Goal: Task Accomplishment & Management: Use online tool/utility

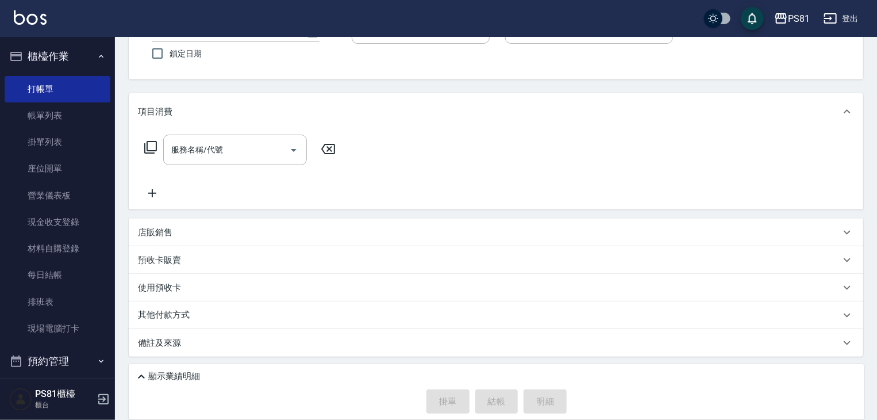
scroll to position [93, 0]
drag, startPoint x: 761, startPoint y: 430, endPoint x: 776, endPoint y: 425, distance: 16.5
click at [776, 419] on html "PS81 登出 櫃檯作業 打帳單 帳單列表 掛單列表 座位開單 營業儀表板 現金收支登錄 材料自購登錄 每日結帳 排班表 現場電腦打卡 預約管理 預約管理 單…" at bounding box center [438, 163] width 877 height 513
drag, startPoint x: 673, startPoint y: 383, endPoint x: 617, endPoint y: 360, distance: 60.1
click at [625, 366] on div "顯示業績明細 掛單 結帳 明細" at bounding box center [497, 391] width 736 height 55
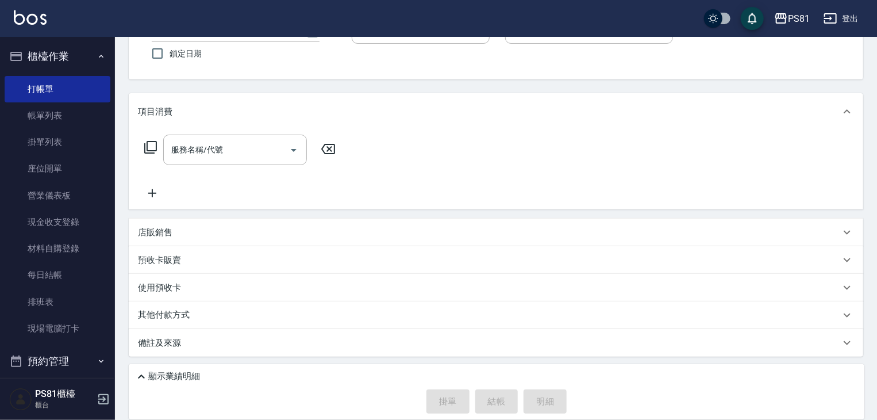
click at [628, 355] on div "備註及來源" at bounding box center [496, 343] width 735 height 28
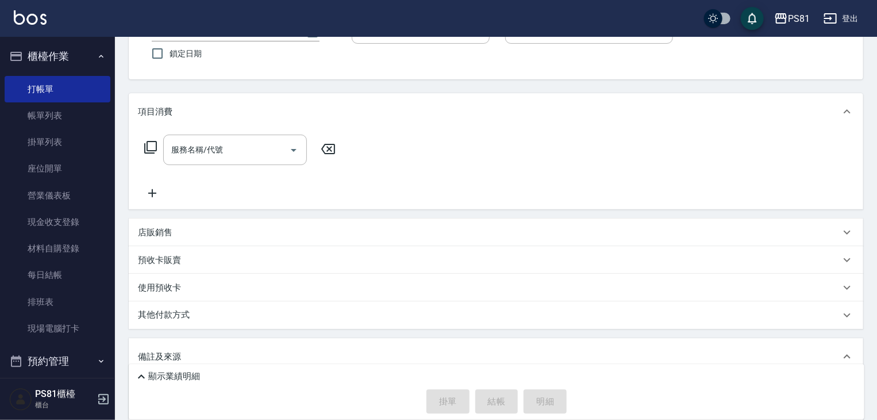
drag, startPoint x: 591, startPoint y: 358, endPoint x: 543, endPoint y: 352, distance: 48.6
click at [539, 344] on div "備註及來源" at bounding box center [496, 356] width 735 height 37
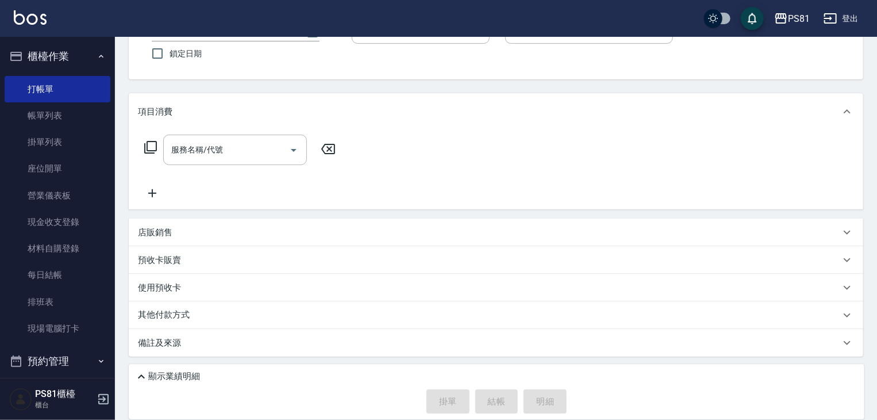
drag, startPoint x: 543, startPoint y: 352, endPoint x: 566, endPoint y: 364, distance: 26.2
click at [485, 371] on div "Key In 打帳單 上一筆訂單:#32 帳單速查 結帳前確認明細 連續打單結帳 掛單 結帳 明細 帳單日期 [DATE] 20:00 鎖定日期 顧客姓名/手…" at bounding box center [496, 182] width 762 height 476
click at [612, 419] on html "PS81 登出 櫃檯作業 打帳單 帳單列表 掛單列表 座位開單 營業儀表板 現金收支登錄 材料自購登錄 每日結帳 排班表 現場電腦打卡 預約管理 預約管理 單…" at bounding box center [438, 163] width 877 height 513
click at [717, 419] on html "PS81 登出 櫃檯作業 打帳單 帳單列表 掛單列表 座位開單 營業儀表板 現金收支登錄 材料自購登錄 每日結帳 排班表 現場電腦打卡 預約管理 預約管理 單…" at bounding box center [438, 163] width 877 height 513
drag, startPoint x: 467, startPoint y: 387, endPoint x: 760, endPoint y: 415, distance: 294.5
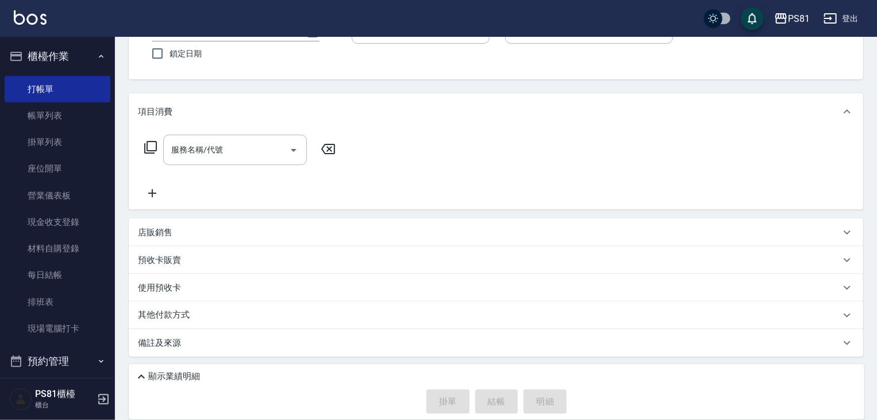
click at [583, 400] on div "顯示業績明細 掛單 結帳 明細" at bounding box center [497, 391] width 736 height 55
click at [708, 419] on html "PS81 登出 櫃檯作業 打帳單 帳單列表 掛單列表 座位開單 營業儀表板 現金收支登錄 材料自購登錄 每日結帳 排班表 現場電腦打卡 預約管理 預約管理 單…" at bounding box center [438, 163] width 877 height 513
drag, startPoint x: 726, startPoint y: 409, endPoint x: 726, endPoint y: 425, distance: 16.1
click at [726, 419] on html "PS81 登出 櫃檯作業 打帳單 帳單列表 掛單列表 座位開單 營業儀表板 現金收支登錄 材料自購登錄 每日結帳 排班表 現場電腦打卡 預約管理 預約管理 單…" at bounding box center [438, 163] width 877 height 513
drag, startPoint x: 455, startPoint y: 438, endPoint x: 414, endPoint y: 320, distance: 125.4
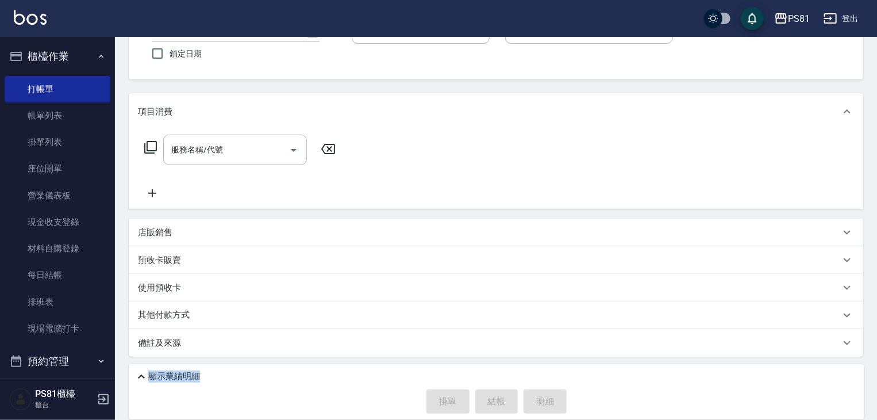
click at [202, 335] on div "Key In 打帳單 上一筆訂單:#32 帳單速查 結帳前確認明細 連續打單結帳 掛單 結帳 明細 帳單日期 2025/08/15 20:00 鎖定日期 顧客…" at bounding box center [496, 182] width 762 height 476
drag, startPoint x: 414, startPoint y: 320, endPoint x: 516, endPoint y: 350, distance: 106.2
click at [550, 364] on div "Key In 打帳單 上一筆訂單:#32 帳單速查 結帳前確認明細 連續打單結帳 掛單 結帳 明細 帳單日期 2025/08/15 20:00 鎖定日期 顧客…" at bounding box center [496, 182] width 762 height 476
drag, startPoint x: 882, startPoint y: 446, endPoint x: 618, endPoint y: 217, distance: 349.5
click at [559, 226] on div "項目消費 服務名稱/代號 服務名稱/代號 店販銷售 服務人員姓名/編號 服務人員姓名/編號 商品代號/名稱 商品代號/名稱 預收卡販賣 卡券名稱/代號 卡券名…" at bounding box center [496, 224] width 735 height 263
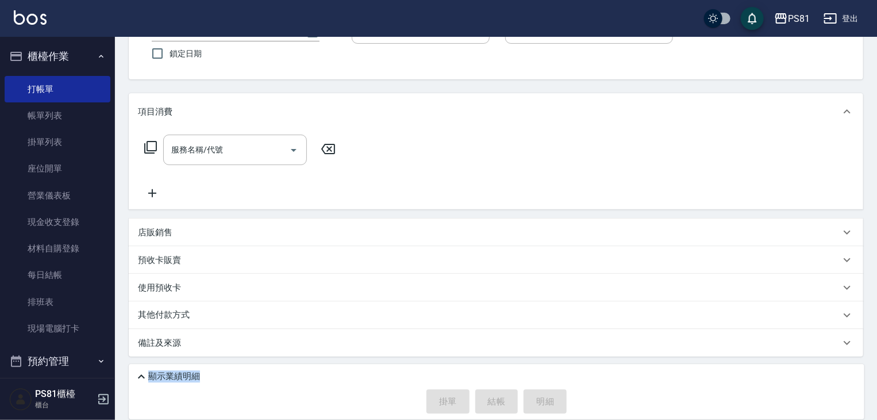
click at [876, 278] on html "PS81 登出 櫃檯作業 打帳單 帳單列表 掛單列表 座位開單 營業儀表板 現金收支登錄 材料自購登錄 每日結帳 排班表 現場電腦打卡 預約管理 預約管理 單…" at bounding box center [438, 163] width 877 height 513
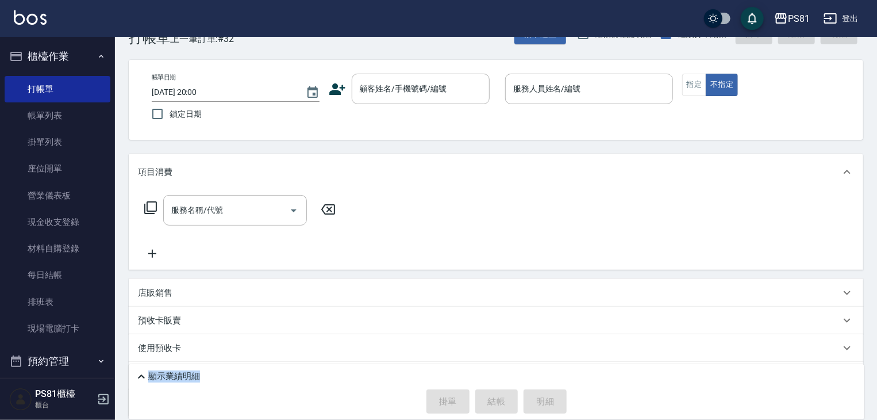
scroll to position [0, 0]
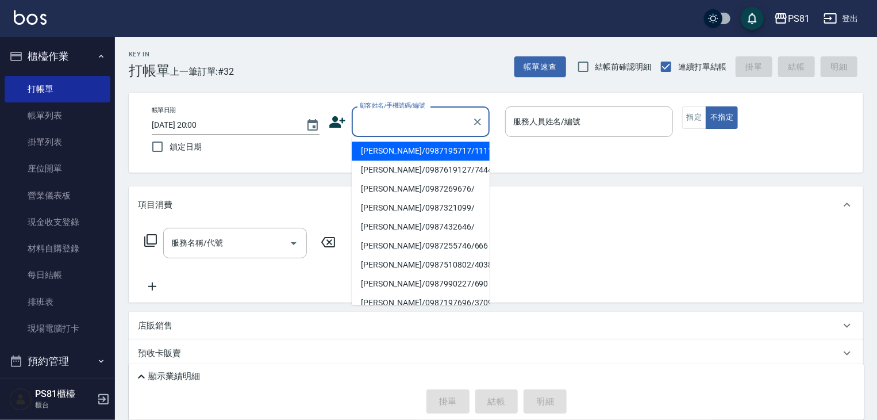
click at [389, 118] on input "顧客姓名/手機號碼/編號" at bounding box center [412, 122] width 110 height 20
click at [442, 151] on li "張晏菱/0987195717/111111" at bounding box center [421, 150] width 138 height 19
type input "張晏菱/0987195717/111111"
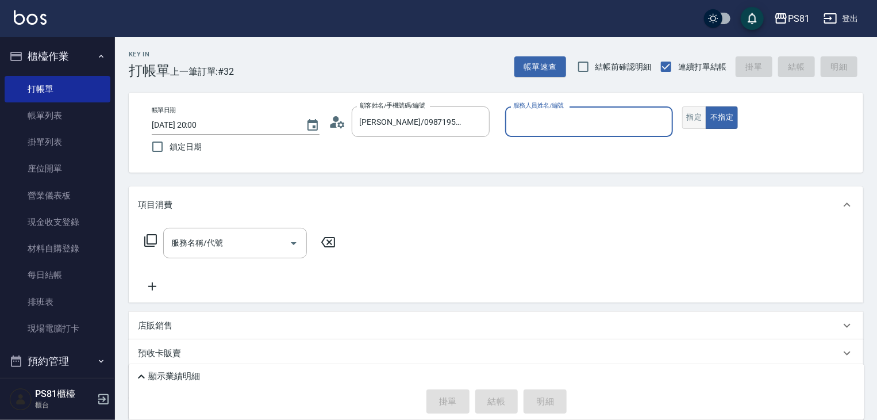
click at [685, 115] on button "指定" at bounding box center [694, 117] width 25 height 22
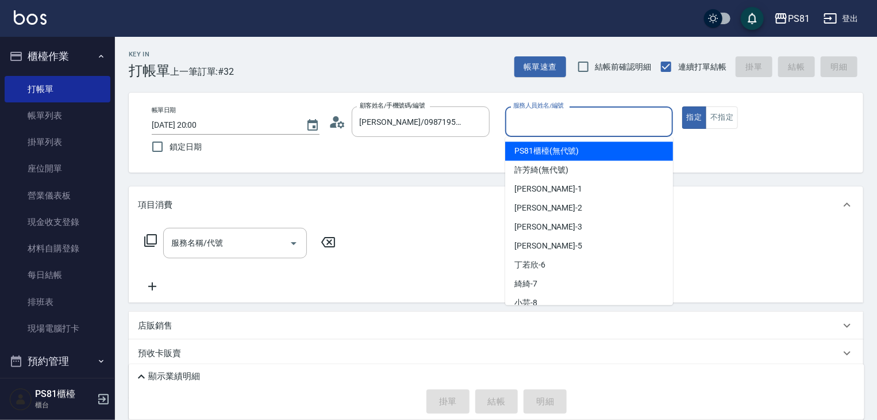
click at [605, 130] on input "服務人員姓名/編號" at bounding box center [588, 122] width 157 height 20
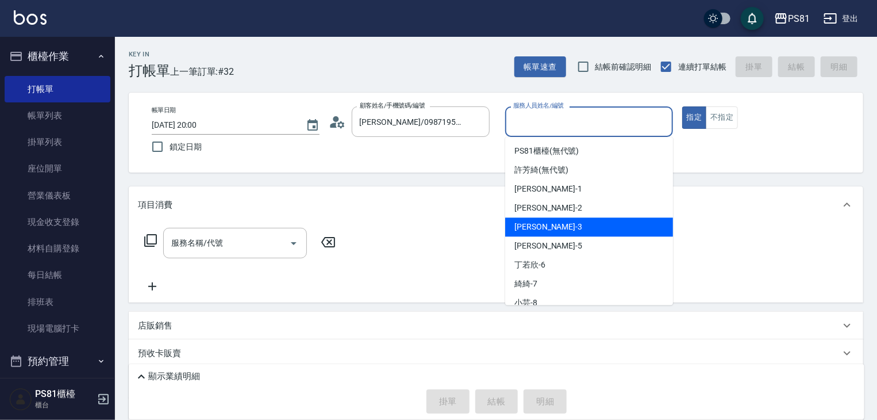
click at [519, 228] on span "晏菱 -3" at bounding box center [548, 227] width 68 height 12
type input "晏菱-3"
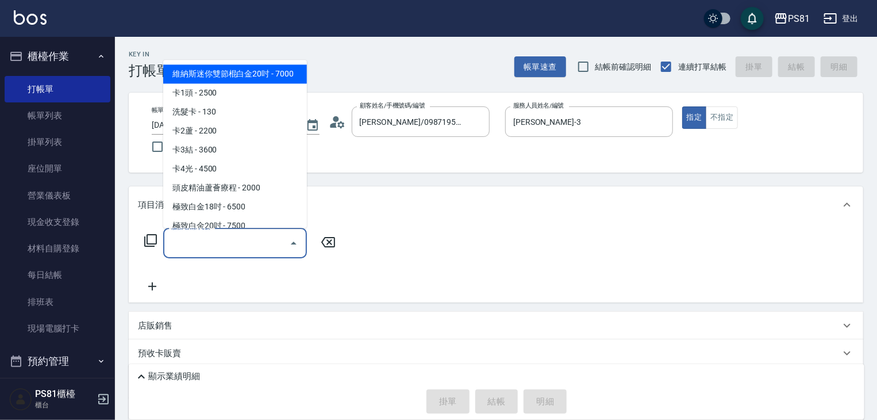
click at [184, 237] on input "服務名稱/代號" at bounding box center [226, 243] width 116 height 20
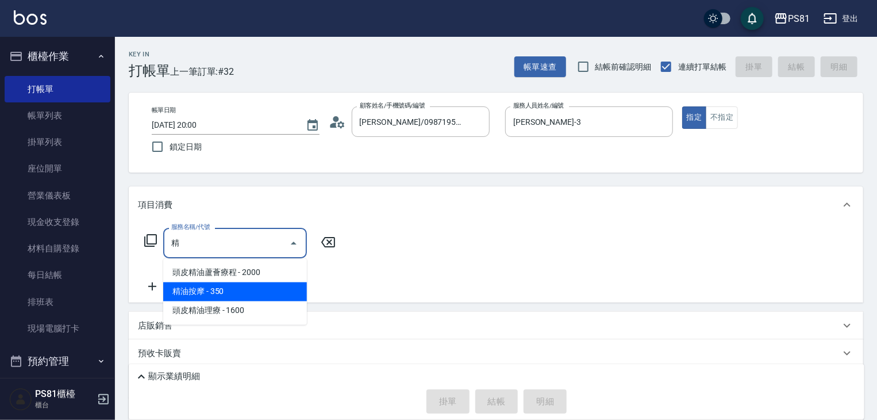
click at [288, 284] on span "精油按摩 - 350" at bounding box center [235, 291] width 144 height 19
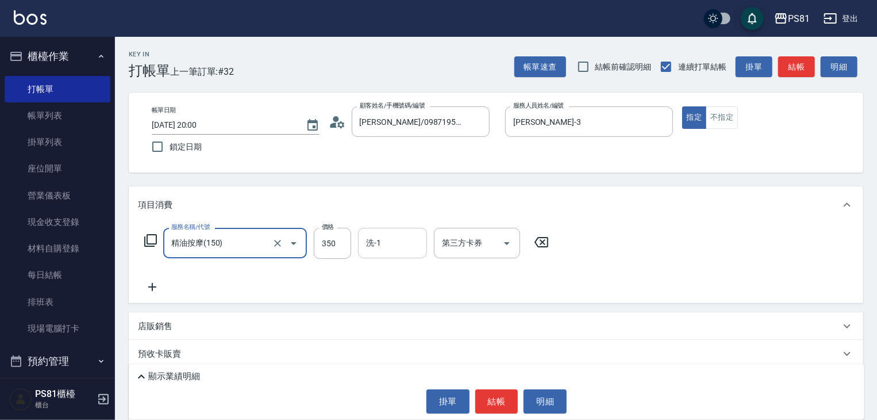
type input "精油按摩(150)"
click at [402, 238] on input "洗-1" at bounding box center [392, 243] width 59 height 20
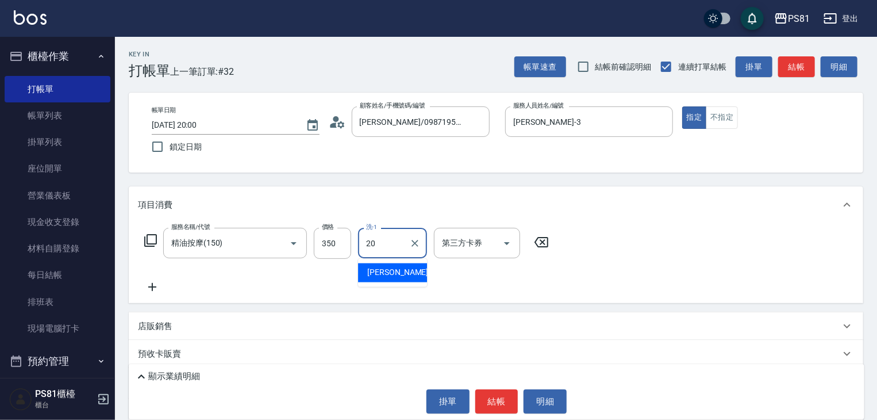
type input "妍妍-20"
click at [154, 279] on div "服務名稱/代號 精油按摩(150) 服務名稱/代號 價格 350 價格 洗-1 妍妍-20 洗-1 第三方卡券 第三方卡券" at bounding box center [347, 261] width 418 height 66
click at [152, 282] on icon at bounding box center [152, 287] width 29 height 14
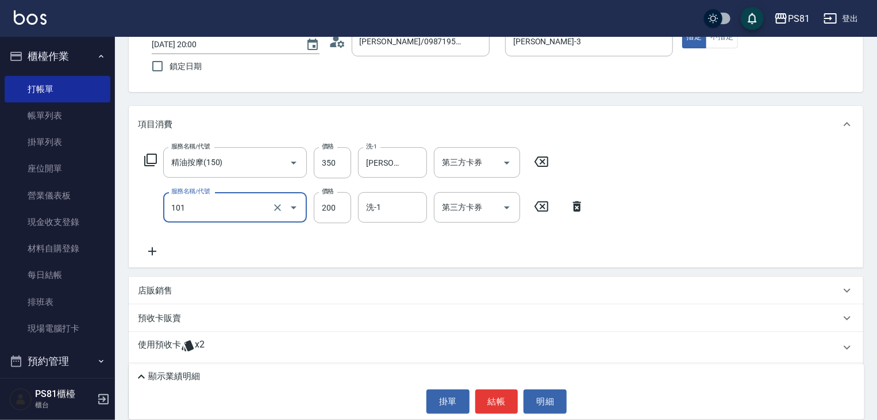
scroll to position [115, 0]
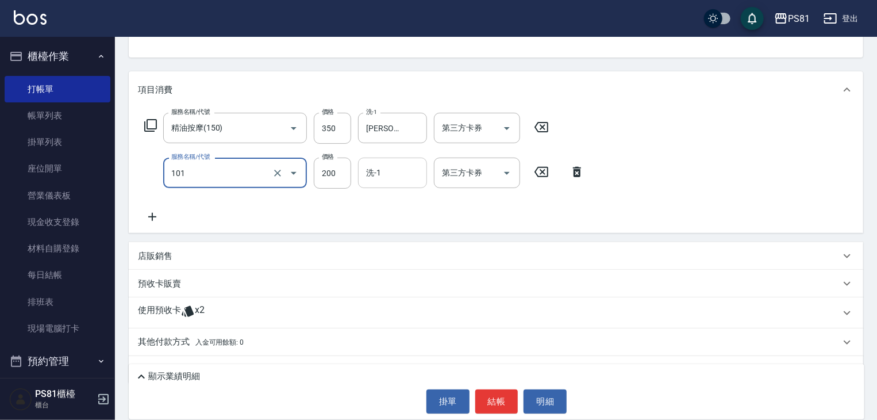
drag, startPoint x: 360, startPoint y: 182, endPoint x: 364, endPoint y: 177, distance: 6.6
click at [361, 180] on div "洗-1" at bounding box center [392, 172] width 69 height 30
type input "一般洗髮(101)"
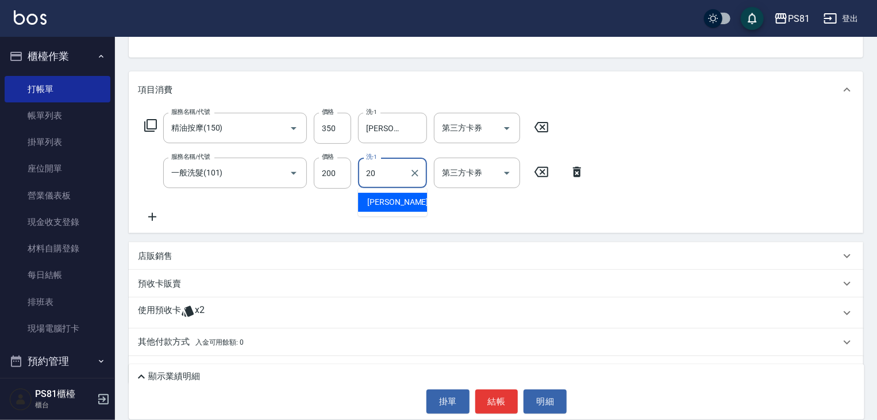
type input "妍妍-20"
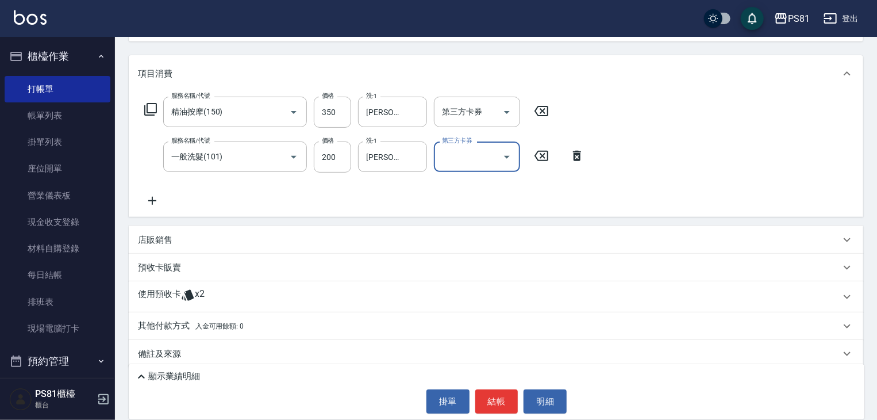
scroll to position [142, 0]
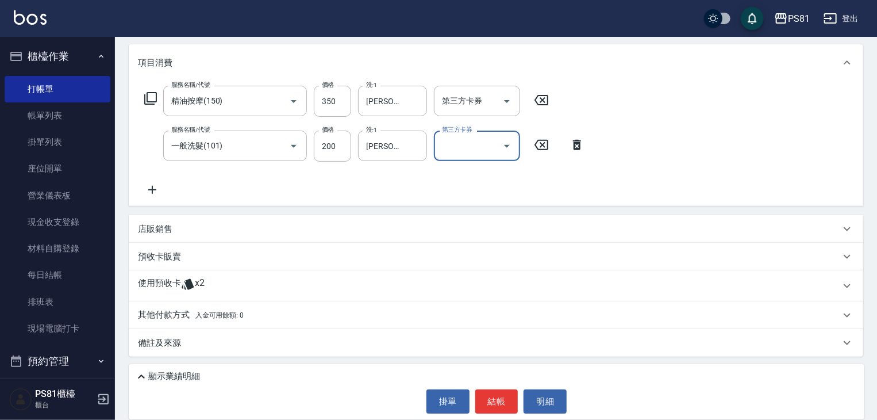
click at [484, 393] on button "結帳" at bounding box center [496, 401] width 43 height 24
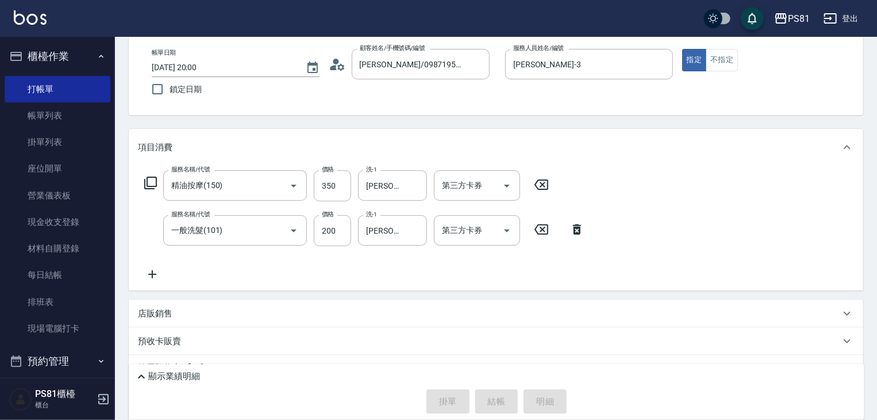
scroll to position [0, 0]
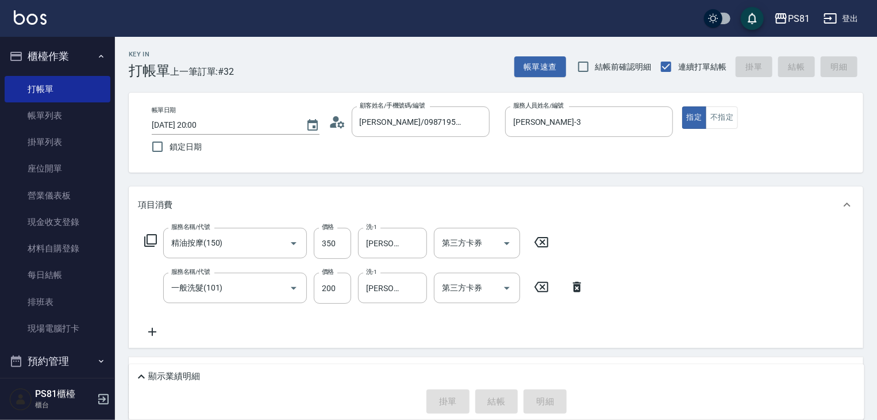
type input "2025/08/15 20:38"
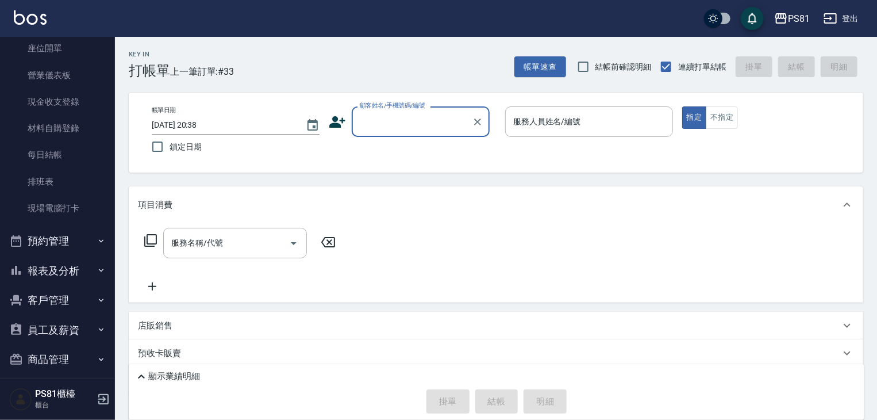
scroll to position [160, 0]
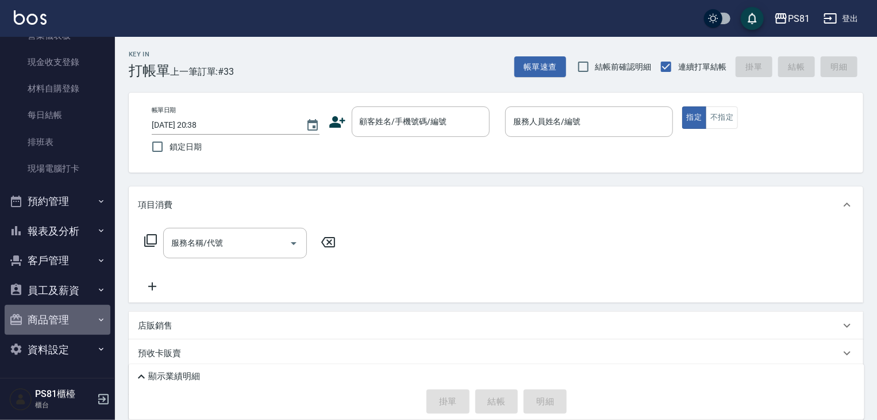
click at [70, 321] on button "商品管理" at bounding box center [58, 320] width 106 height 30
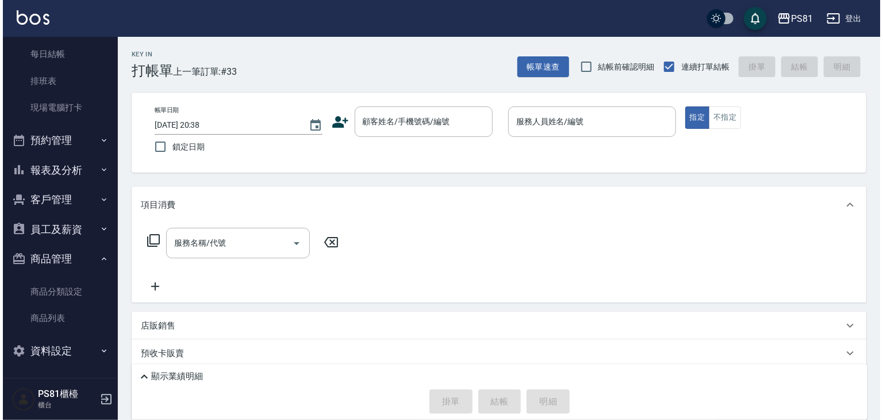
scroll to position [222, 0]
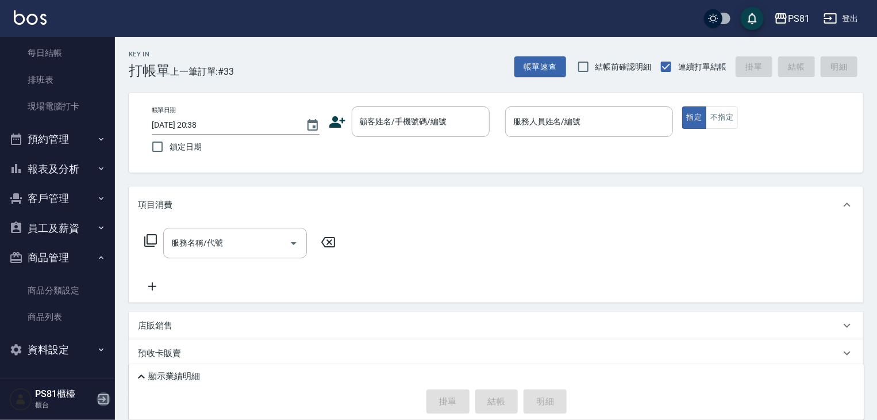
click at [108, 398] on icon "button" at bounding box center [103, 399] width 10 height 10
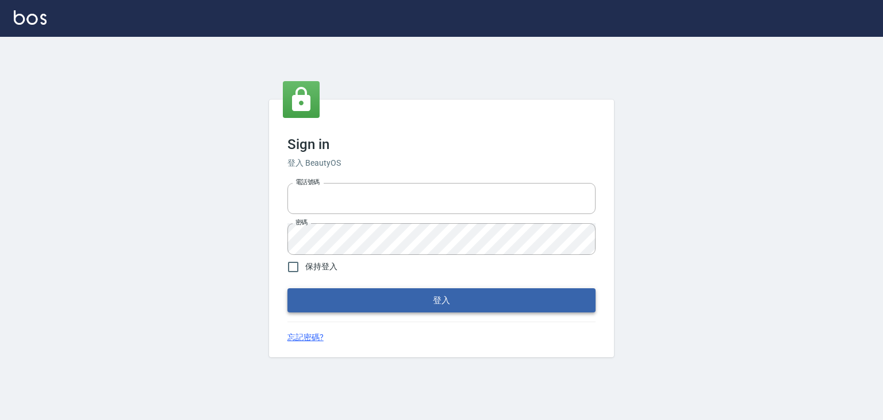
type input "6430581"
click at [372, 306] on button "登入" at bounding box center [441, 300] width 308 height 24
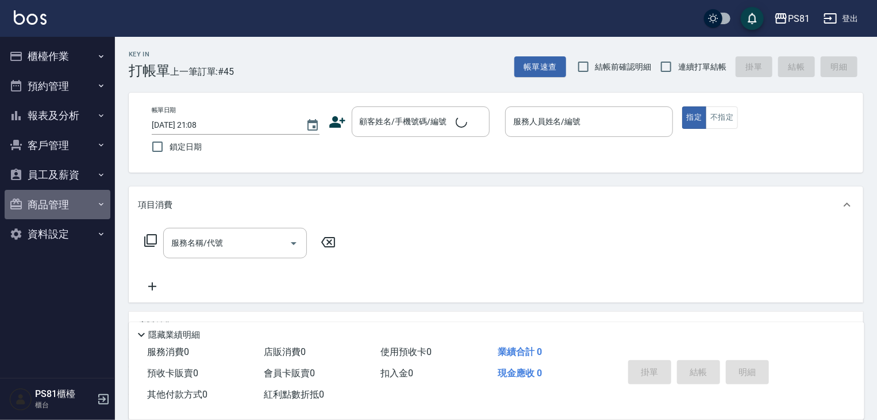
click at [51, 213] on button "商品管理" at bounding box center [58, 205] width 106 height 30
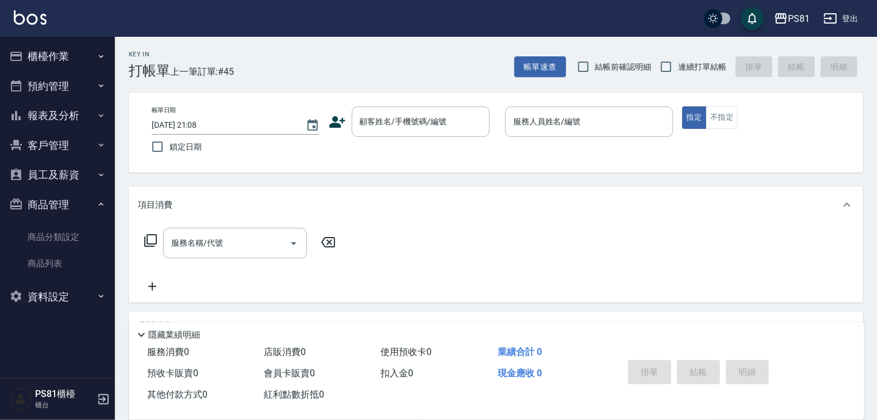
click at [80, 178] on button "員工及薪資" at bounding box center [58, 175] width 106 height 30
click at [77, 148] on button "客戶管理" at bounding box center [58, 145] width 106 height 30
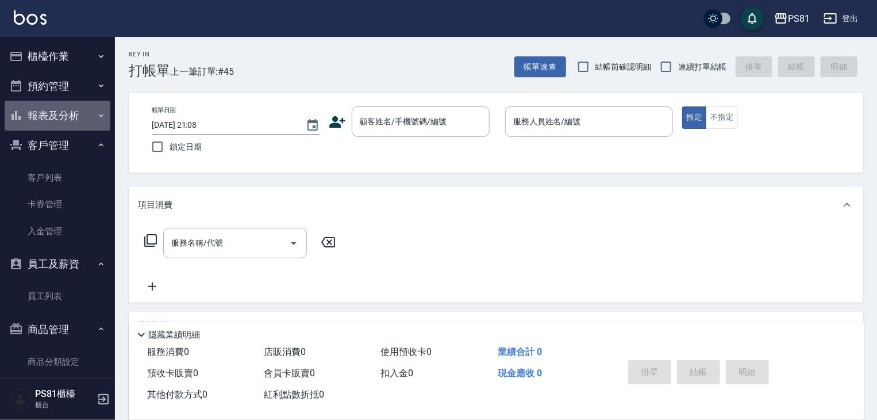
drag, startPoint x: 68, startPoint y: 117, endPoint x: 73, endPoint y: 134, distance: 18.6
click at [68, 117] on button "報表及分析" at bounding box center [58, 116] width 106 height 30
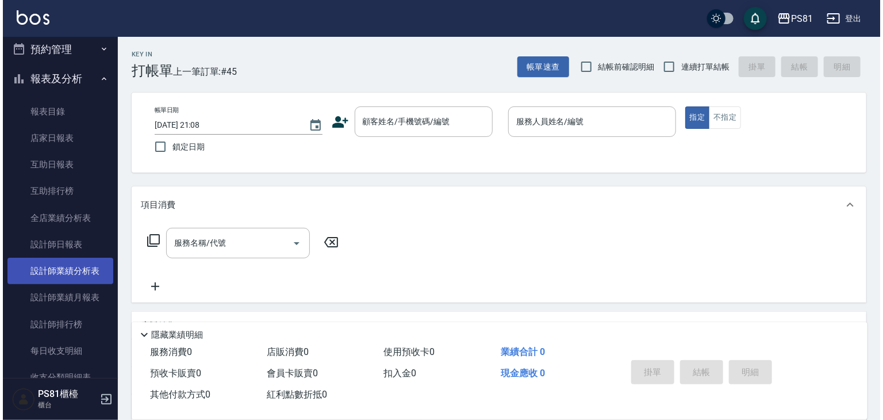
scroll to position [57, 0]
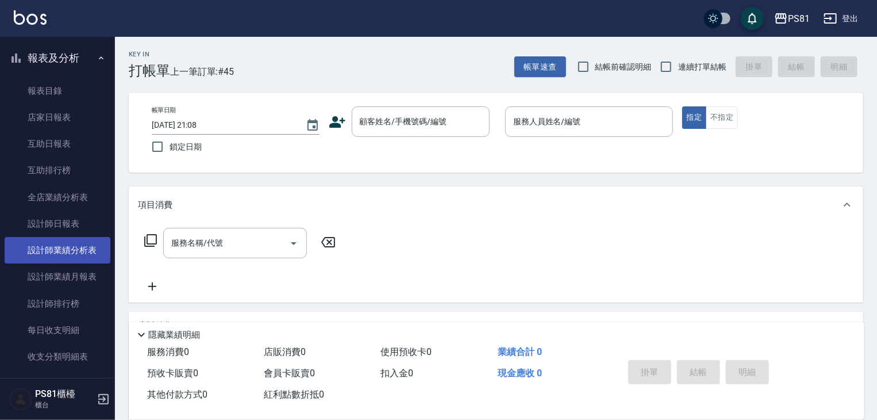
click at [71, 253] on link "設計師業績分析表" at bounding box center [58, 250] width 106 height 26
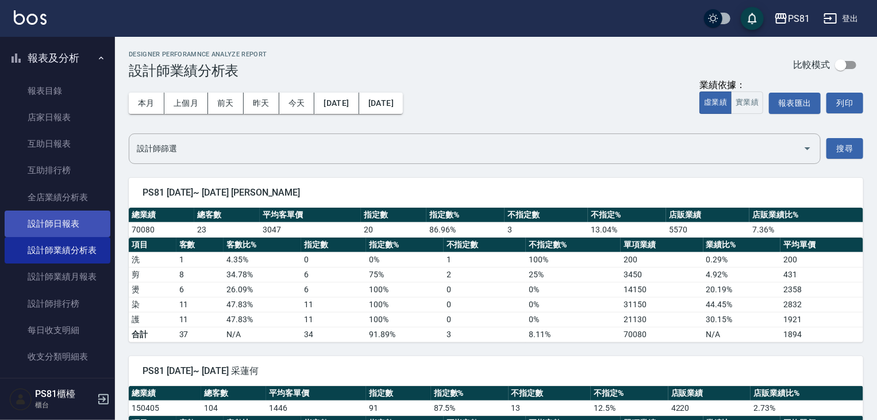
click at [55, 220] on link "設計師日報表" at bounding box center [58, 223] width 106 height 26
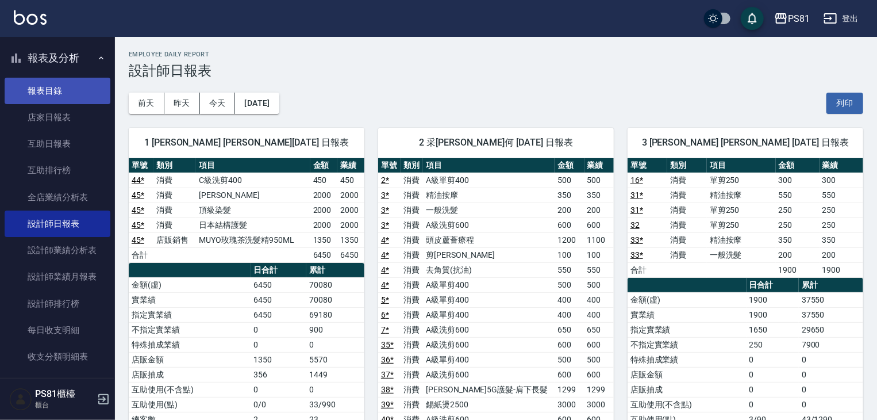
click at [73, 98] on link "報表目錄" at bounding box center [58, 91] width 106 height 26
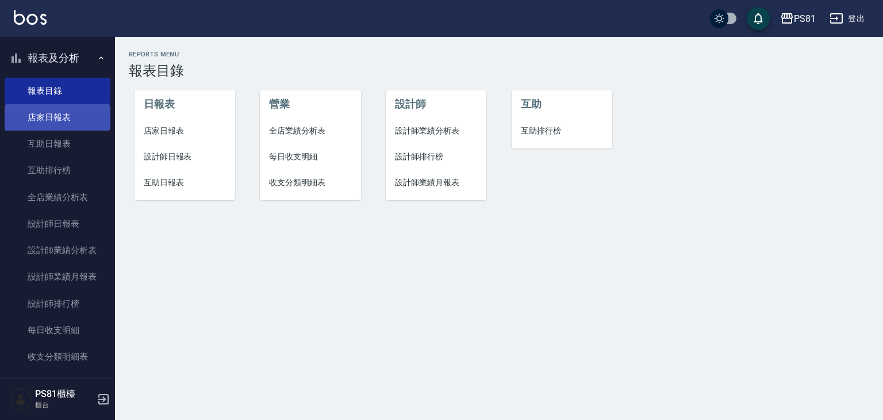
click at [79, 128] on link "店家日報表" at bounding box center [58, 117] width 106 height 26
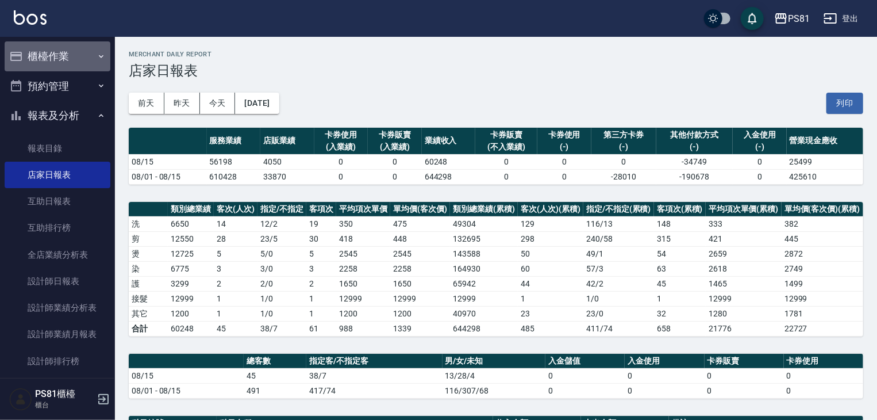
click at [62, 53] on button "櫃檯作業" at bounding box center [58, 56] width 106 height 30
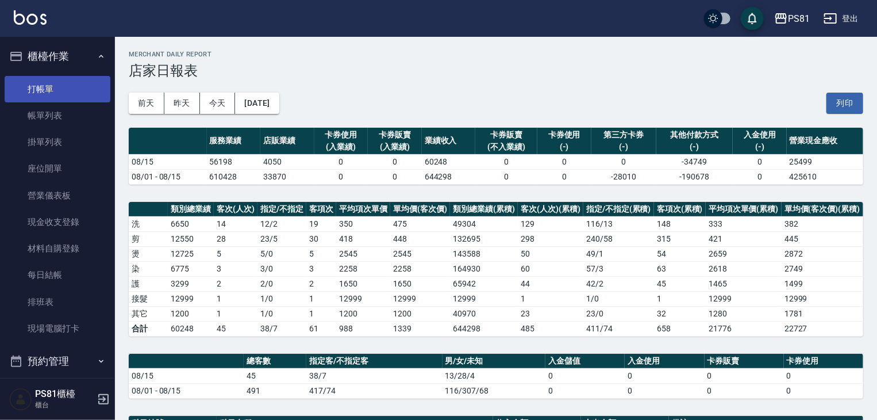
click at [56, 81] on link "打帳單" at bounding box center [58, 89] width 106 height 26
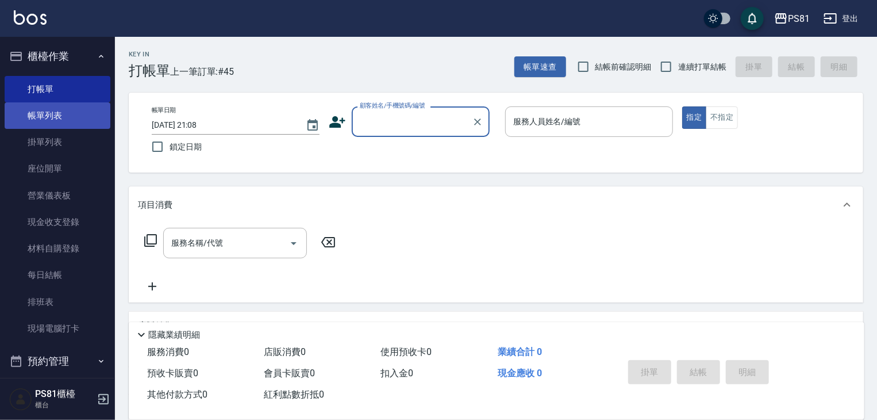
click at [51, 121] on link "帳單列表" at bounding box center [58, 115] width 106 height 26
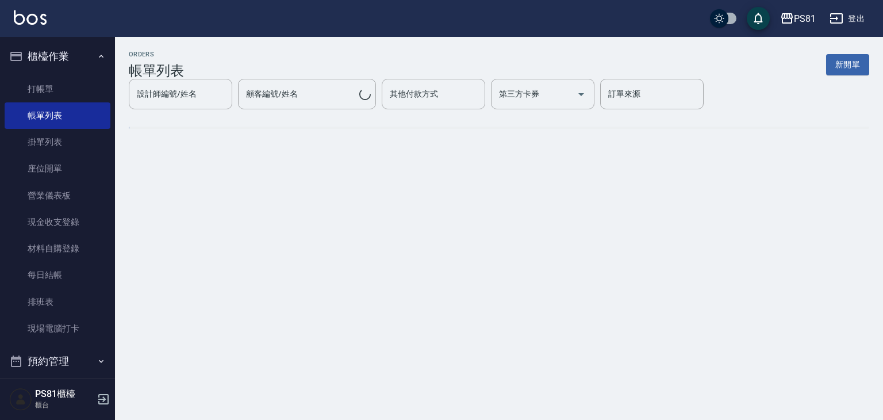
click at [198, 89] on div "設計師編號/姓名 設計師編號/姓名 顧客編號/姓名 顧客編號/姓名 其他付款方式 其他付款方式 第三方卡券 第三方卡券 訂單來源 訂單來源" at bounding box center [499, 94] width 740 height 30
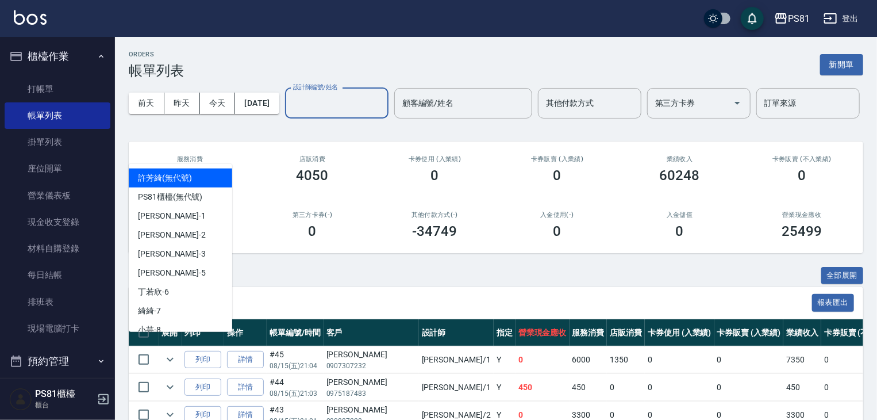
click at [290, 113] on input "設計師編號/姓名" at bounding box center [336, 103] width 93 height 20
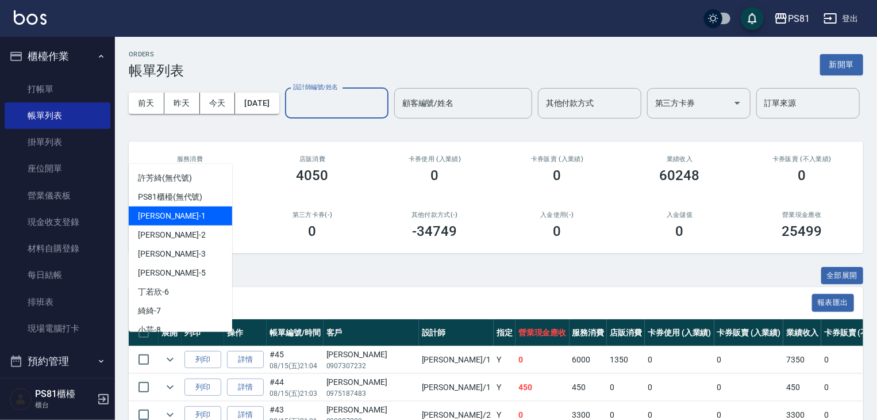
click at [166, 218] on div "[PERSON_NAME] -1" at bounding box center [180, 215] width 103 height 19
type input "[PERSON_NAME]-1"
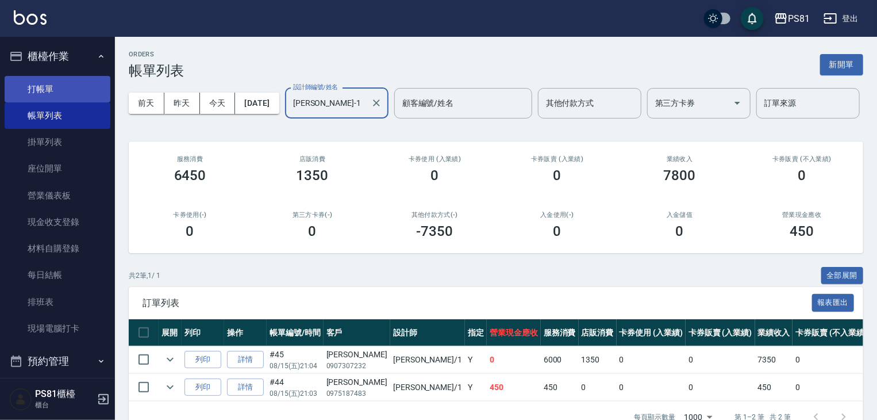
click at [34, 77] on link "打帳單" at bounding box center [58, 89] width 106 height 26
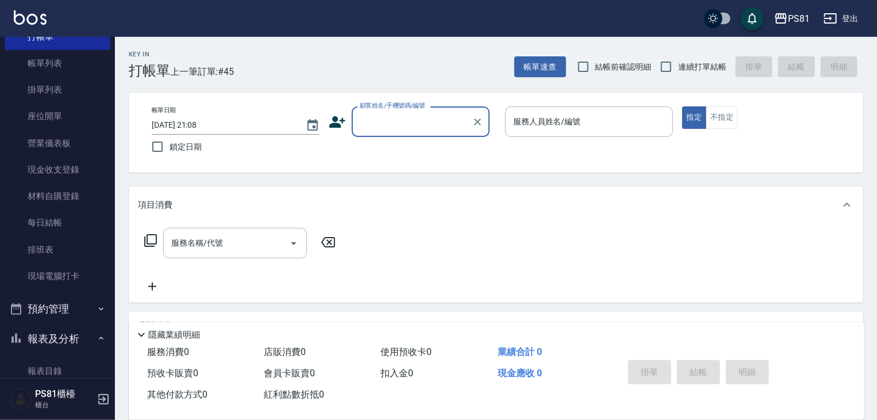
scroll to position [172, 0]
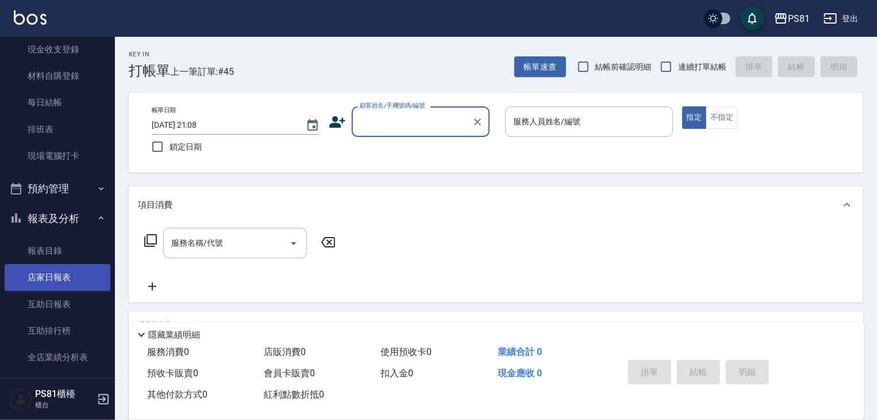
click at [66, 275] on link "店家日報表" at bounding box center [58, 277] width 106 height 26
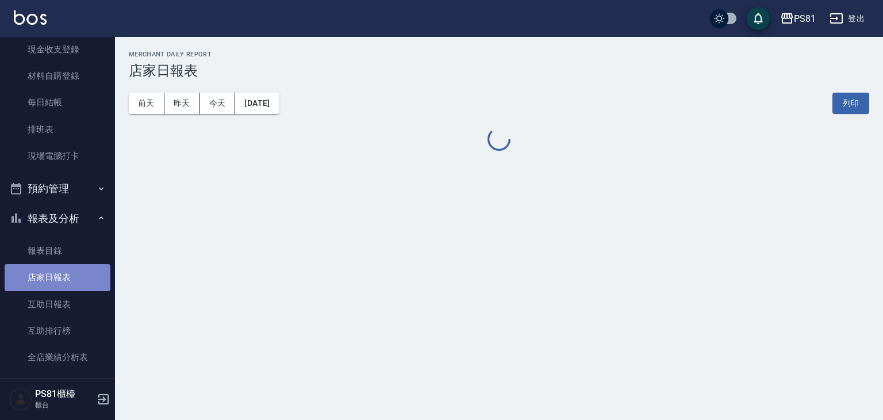
click at [66, 275] on link "店家日報表" at bounding box center [58, 277] width 106 height 26
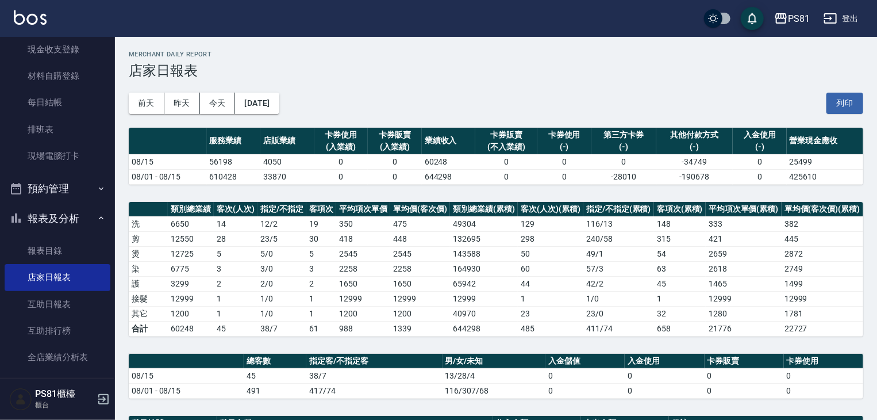
click at [745, 71] on h3 "店家日報表" at bounding box center [496, 71] width 735 height 16
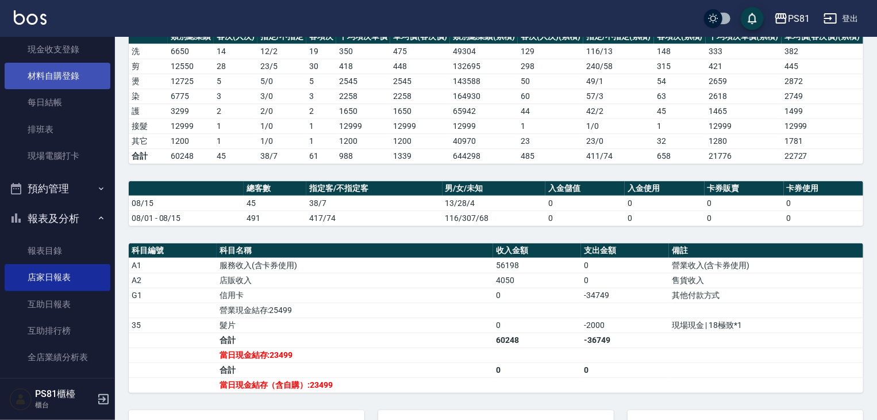
click at [92, 76] on link "材料自購登錄" at bounding box center [58, 76] width 106 height 26
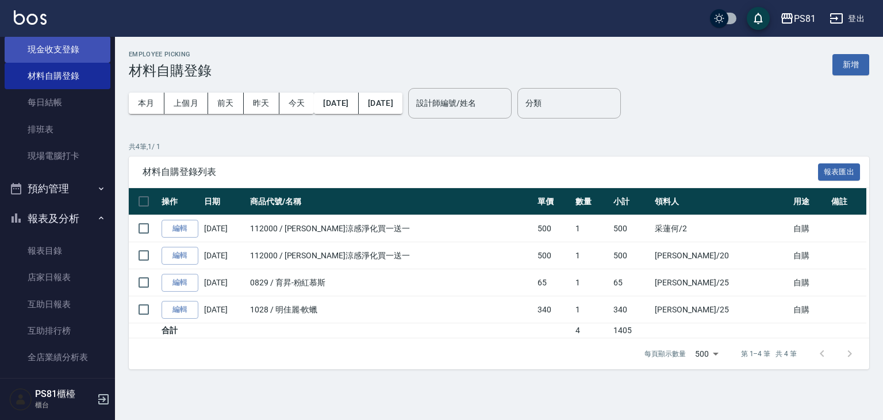
click at [20, 56] on link "現金收支登錄" at bounding box center [58, 49] width 106 height 26
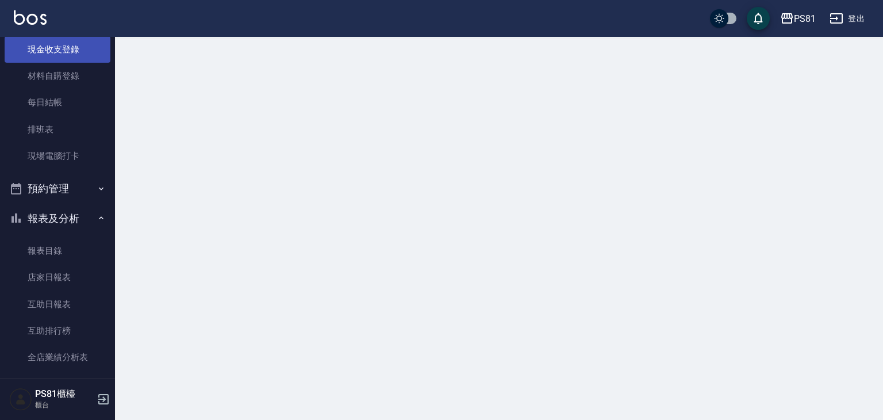
click at [20, 56] on link "現金收支登錄" at bounding box center [58, 49] width 106 height 26
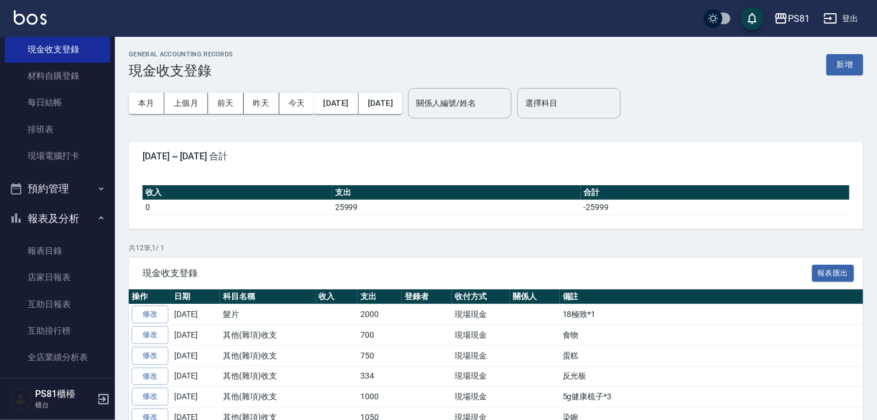
click at [364, 249] on p "共 12 筆, 1 / 1" at bounding box center [496, 248] width 735 height 10
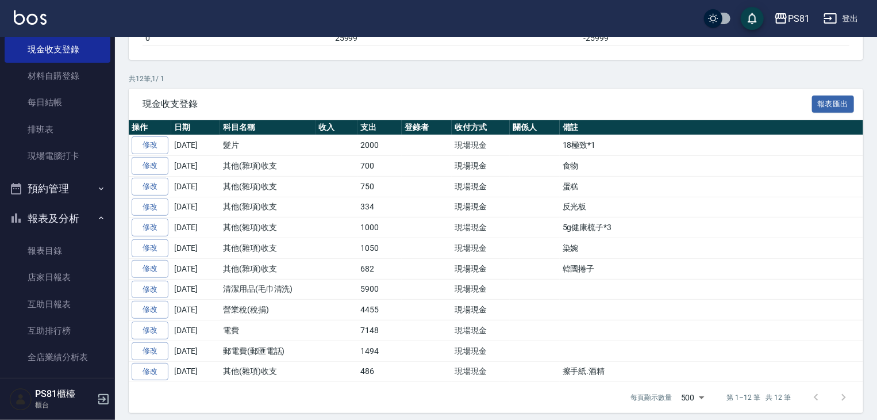
scroll to position [171, 0]
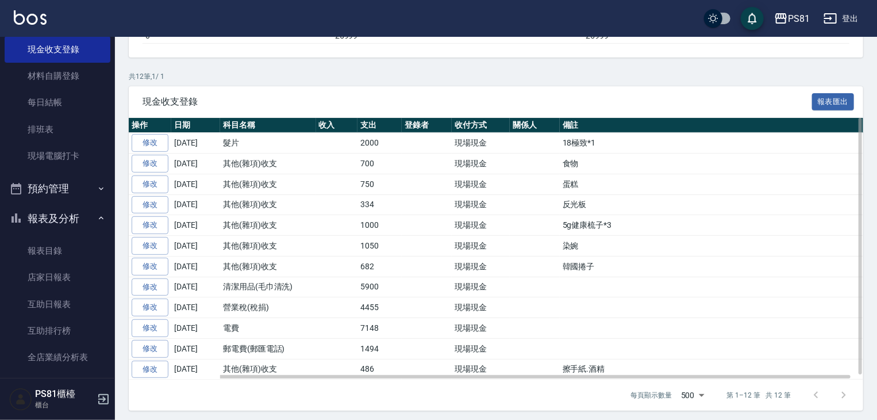
click at [568, 230] on td "5g健康梳子*3" at bounding box center [718, 225] width 316 height 21
drag, startPoint x: 399, startPoint y: 295, endPoint x: 396, endPoint y: 307, distance: 12.4
click at [399, 297] on td "4455" at bounding box center [379, 307] width 44 height 21
click at [368, 287] on td "5900" at bounding box center [379, 286] width 44 height 21
drag, startPoint x: 383, startPoint y: 284, endPoint x: 341, endPoint y: 278, distance: 41.8
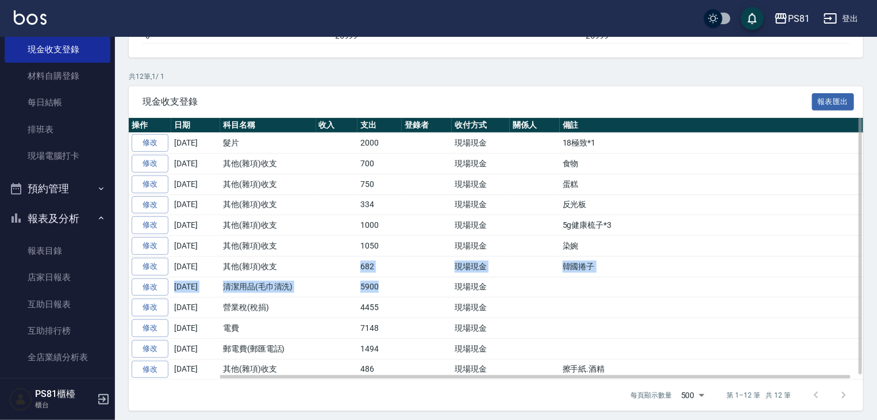
click at [339, 270] on tbody "修改 [DATE] 髮片 2000 現場現金 18極致*1 修改 [DATE] 其他(雜項)收支 700 現場現金 食物 修改 [DATE] 其他(雜項)收支…" at bounding box center [502, 256] width 747 height 247
click at [329, 260] on td at bounding box center [337, 266] width 42 height 21
click at [317, 318] on td at bounding box center [337, 328] width 42 height 21
click at [316, 318] on td at bounding box center [337, 328] width 42 height 21
click at [302, 278] on td "清潔用品(毛巾清洗)" at bounding box center [268, 286] width 96 height 21
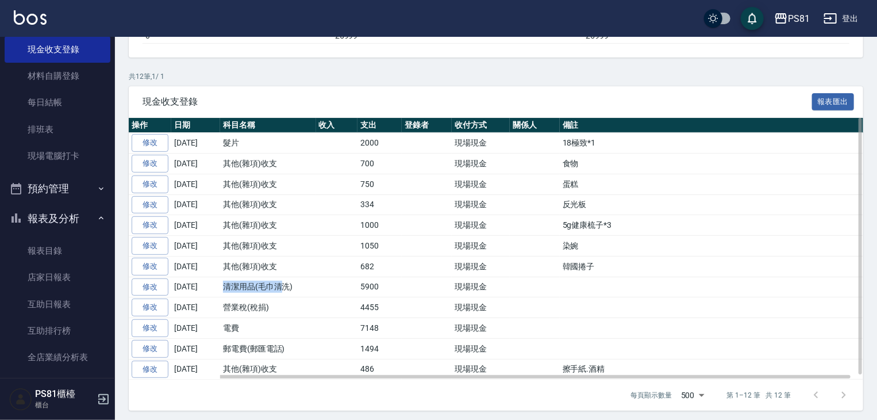
drag, startPoint x: 224, startPoint y: 282, endPoint x: 285, endPoint y: 290, distance: 61.5
click at [285, 290] on td "清潔用品(毛巾清洗)" at bounding box center [268, 286] width 96 height 21
click at [316, 284] on td at bounding box center [337, 286] width 42 height 21
click at [323, 302] on td at bounding box center [337, 307] width 42 height 21
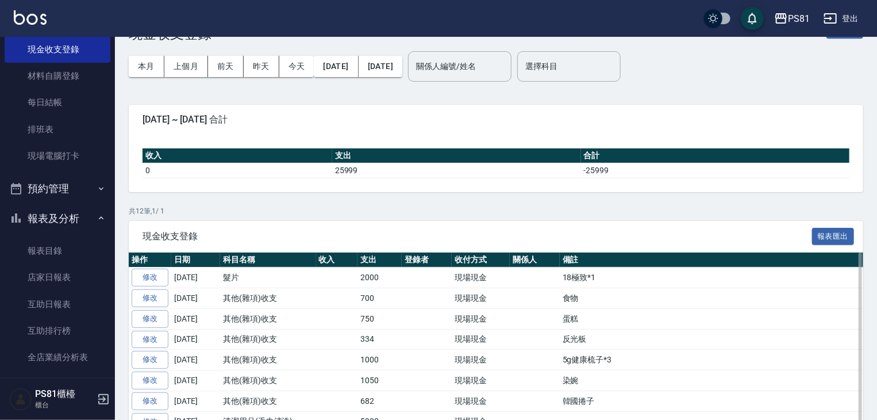
scroll to position [0, 0]
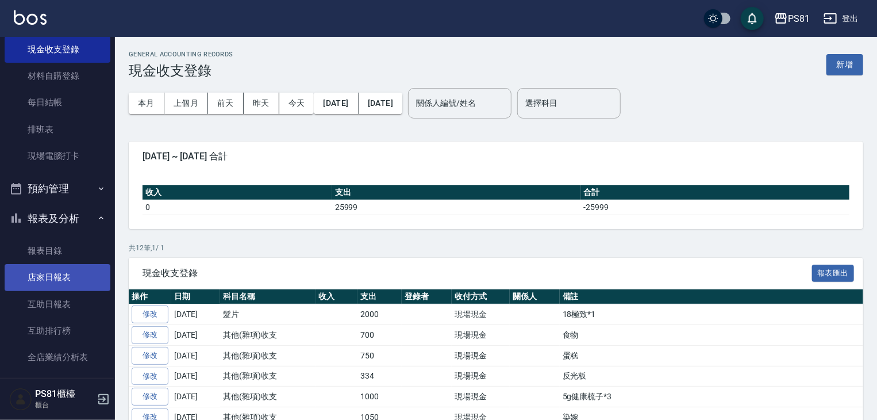
click at [70, 279] on link "店家日報表" at bounding box center [58, 277] width 106 height 26
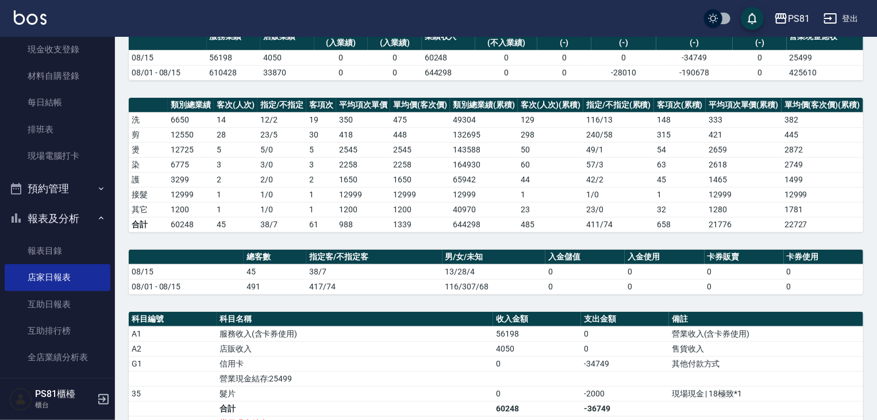
scroll to position [230, 0]
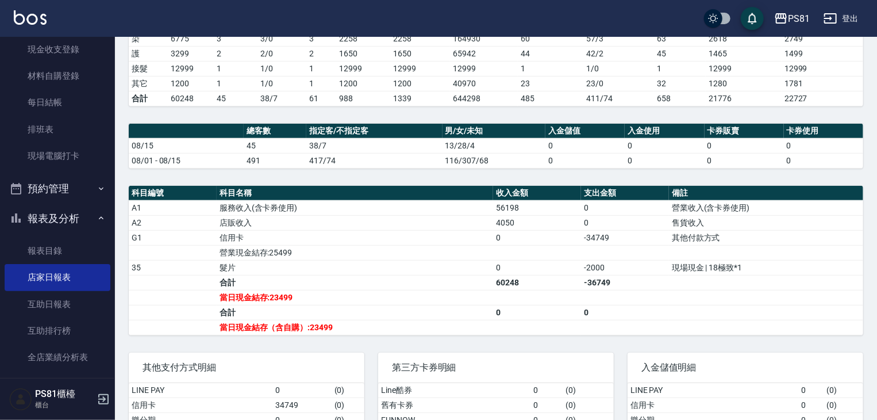
click at [513, 305] on td "0" at bounding box center [537, 312] width 88 height 15
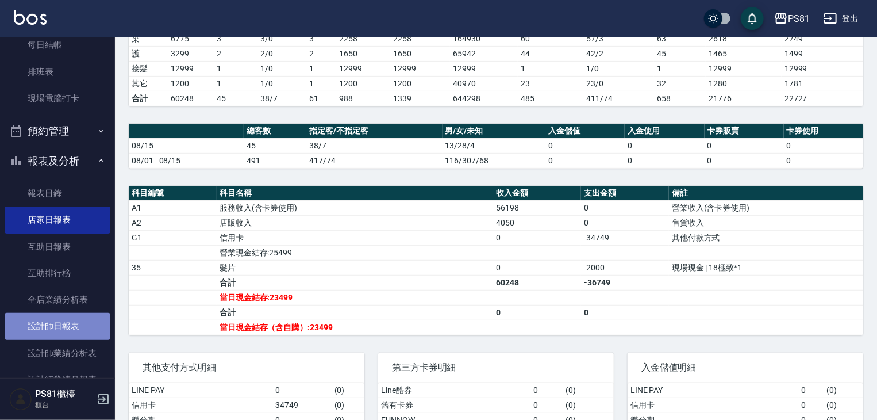
click at [60, 324] on link "設計師日報表" at bounding box center [58, 326] width 106 height 26
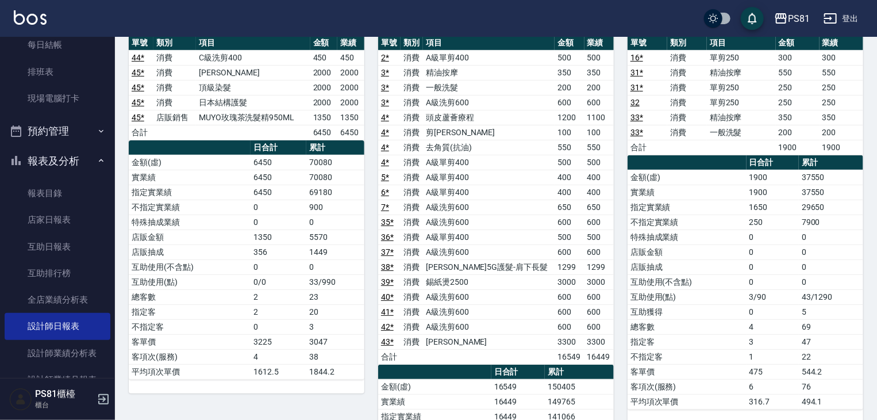
scroll to position [172, 0]
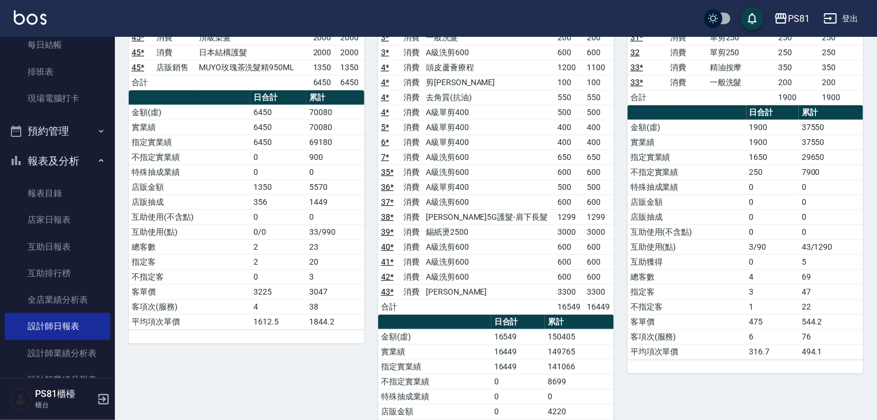
click at [444, 362] on td "指定實業績" at bounding box center [434, 366] width 113 height 15
click at [529, 285] on td "[PERSON_NAME]" at bounding box center [489, 291] width 132 height 15
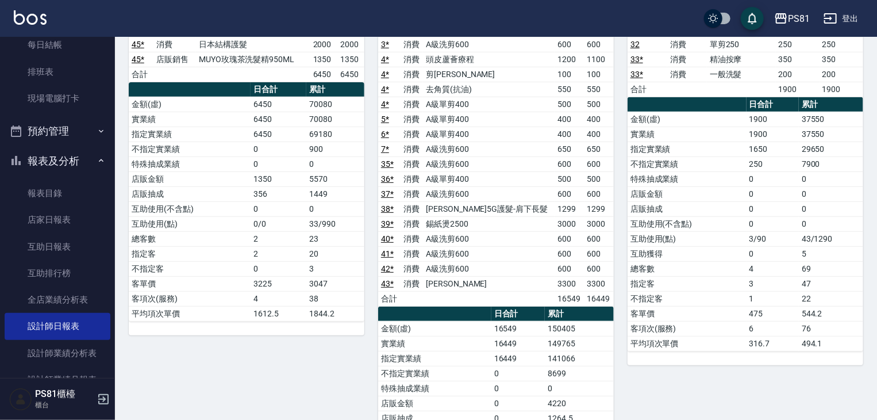
scroll to position [230, 0]
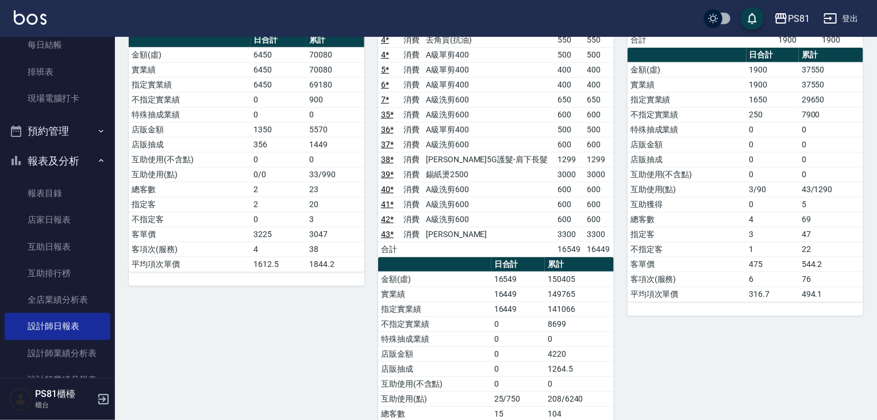
click at [555, 305] on td "141066" at bounding box center [579, 308] width 69 height 15
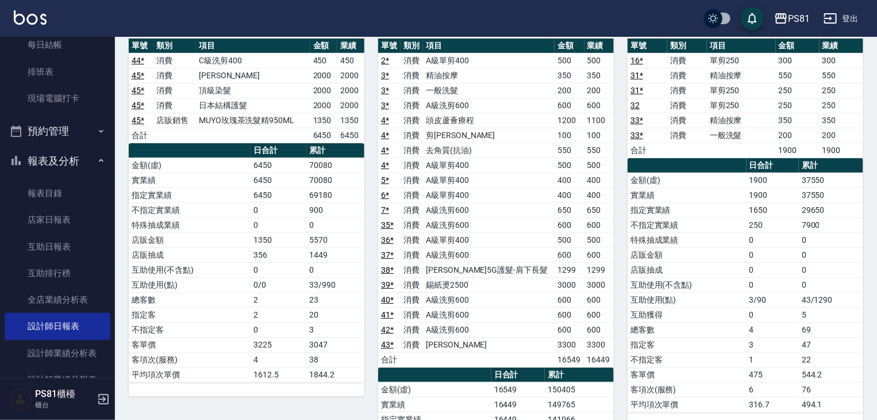
scroll to position [0, 0]
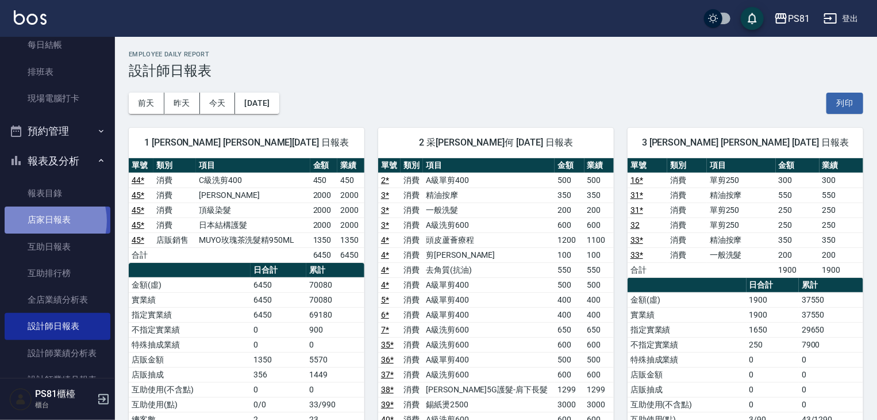
click at [41, 221] on link "店家日報表" at bounding box center [58, 219] width 106 height 26
click at [43, 221] on link "店家日報表" at bounding box center [58, 219] width 106 height 26
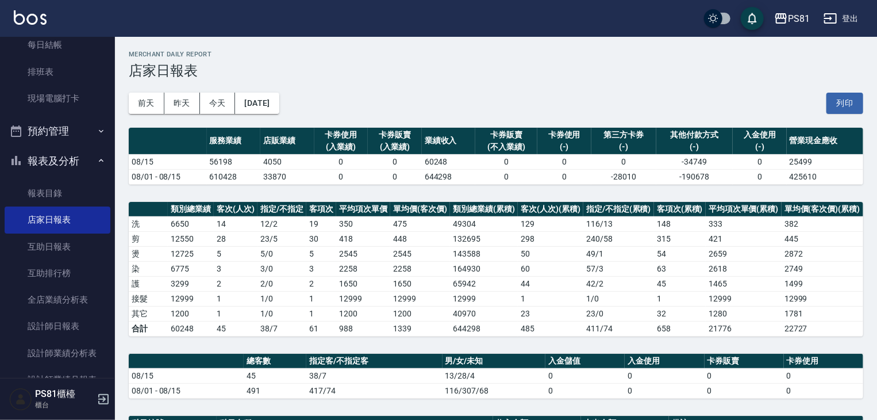
click at [386, 262] on td "2258" at bounding box center [363, 268] width 54 height 15
click at [51, 322] on link "設計師日報表" at bounding box center [58, 326] width 106 height 26
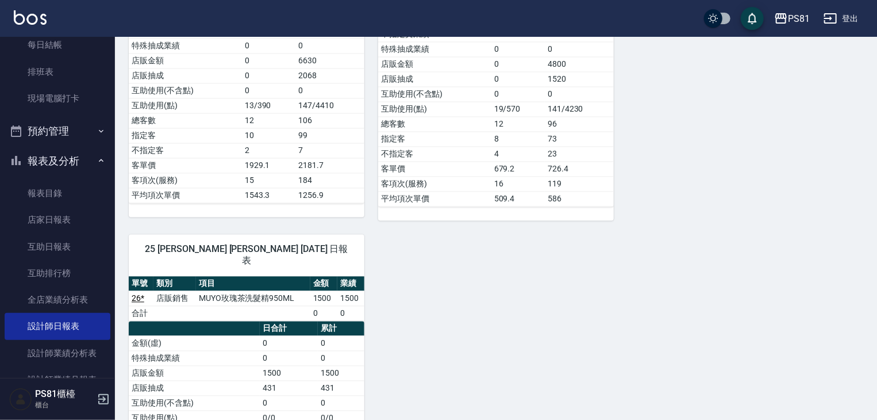
scroll to position [1142, 0]
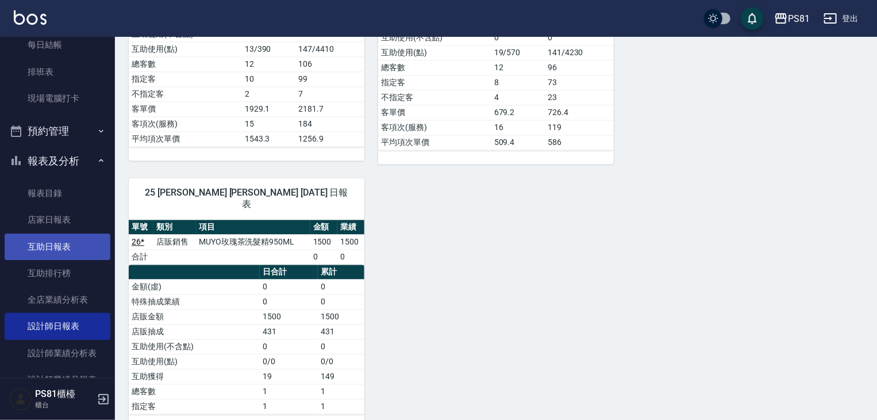
click at [26, 244] on link "互助日報表" at bounding box center [58, 246] width 106 height 26
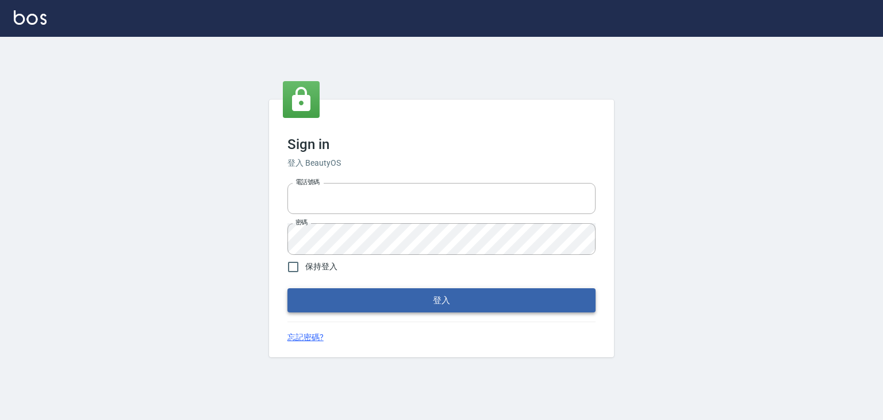
type input "6430581"
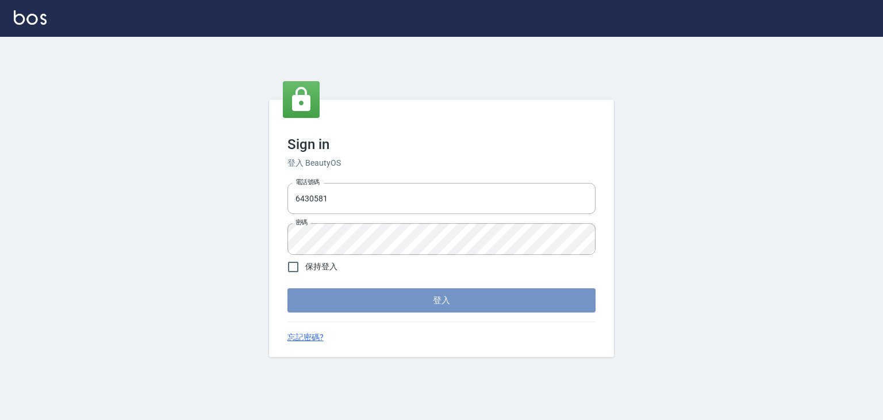
click at [419, 306] on button "登入" at bounding box center [441, 300] width 308 height 24
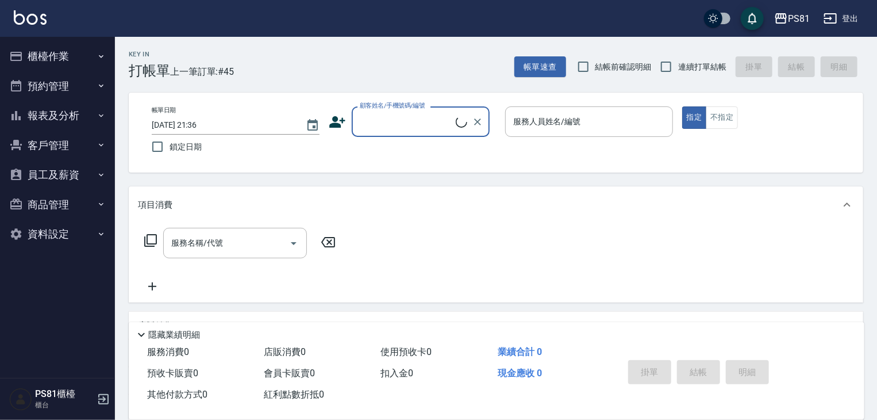
click at [82, 57] on button "櫃檯作業" at bounding box center [58, 56] width 106 height 30
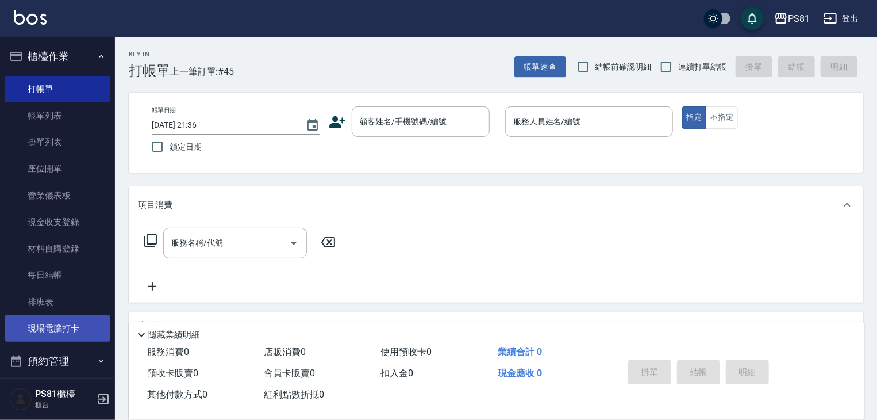
click at [84, 324] on link "現場電腦打卡" at bounding box center [58, 328] width 106 height 26
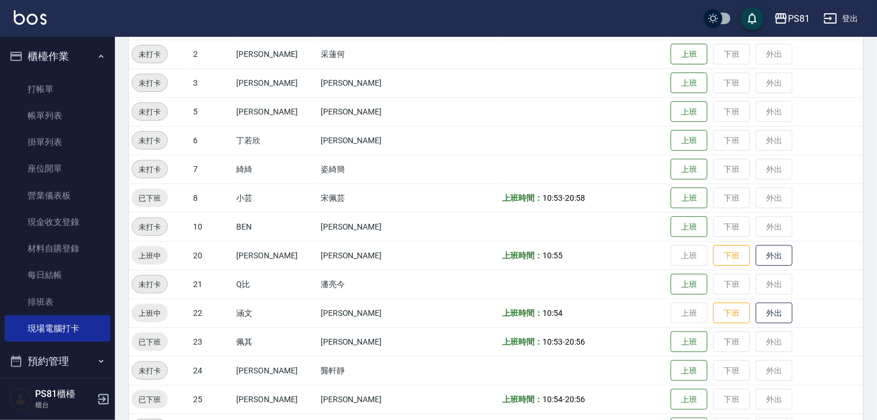
scroll to position [297, 0]
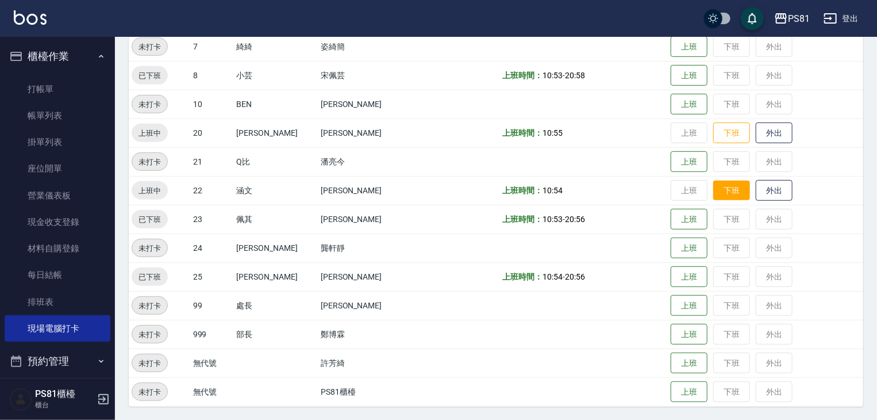
click at [717, 184] on button "下班" at bounding box center [731, 190] width 37 height 20
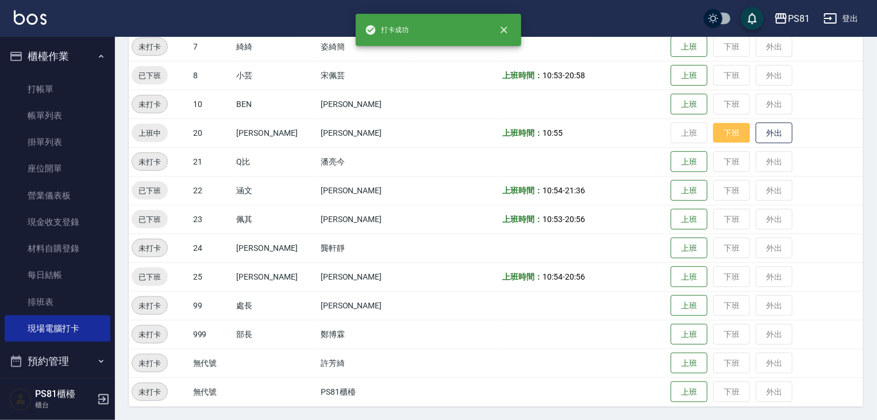
click at [722, 129] on button "下班" at bounding box center [731, 133] width 37 height 20
click at [722, 129] on td "上班 下班 外出" at bounding box center [765, 132] width 195 height 29
